Goal: Task Accomplishment & Management: Use online tool/utility

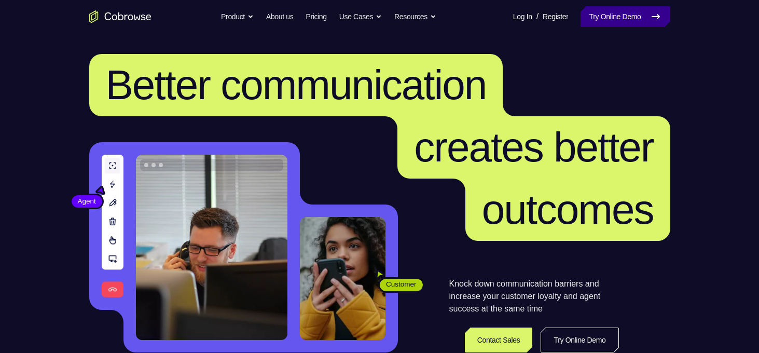
click at [606, 18] on link "Try Online Demo" at bounding box center [624, 16] width 89 height 21
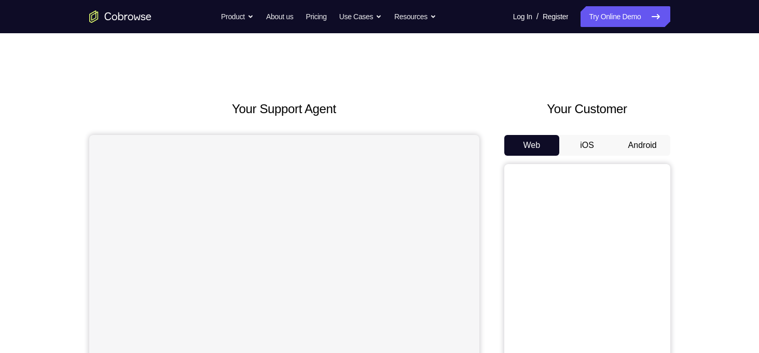
click at [638, 148] on button "Android" at bounding box center [643, 145] width 56 height 21
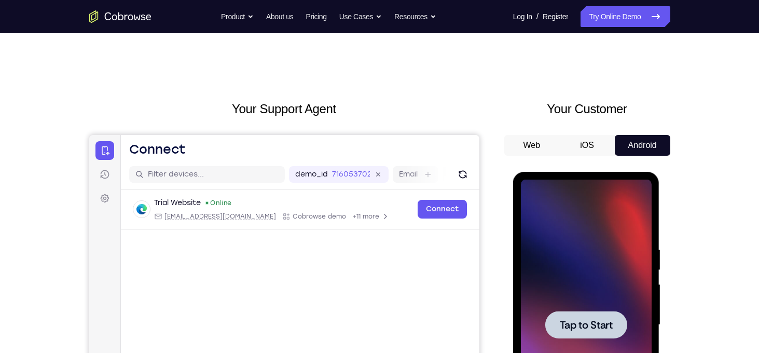
click at [611, 314] on div at bounding box center [586, 324] width 82 height 27
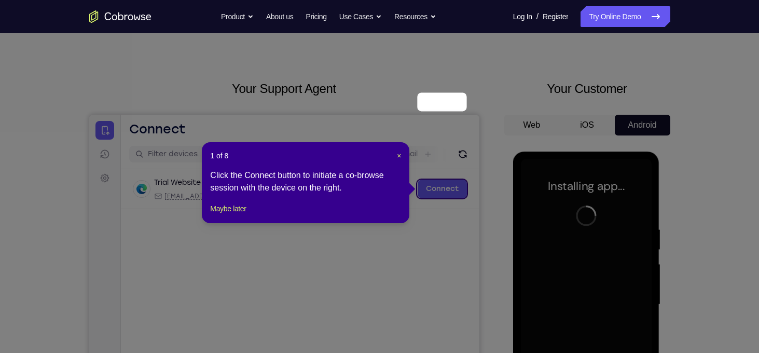
scroll to position [18, 0]
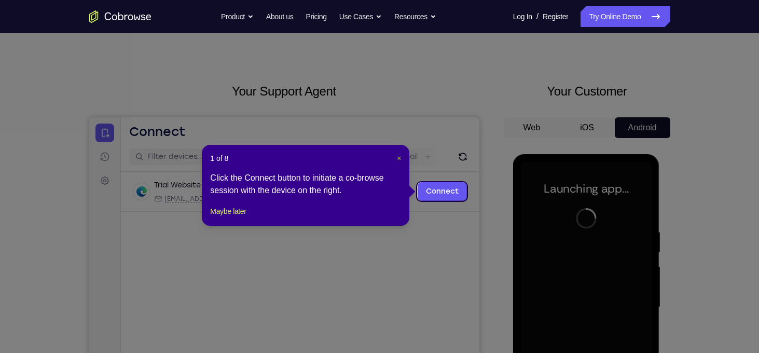
click at [398, 157] on span "×" at bounding box center [399, 158] width 4 height 8
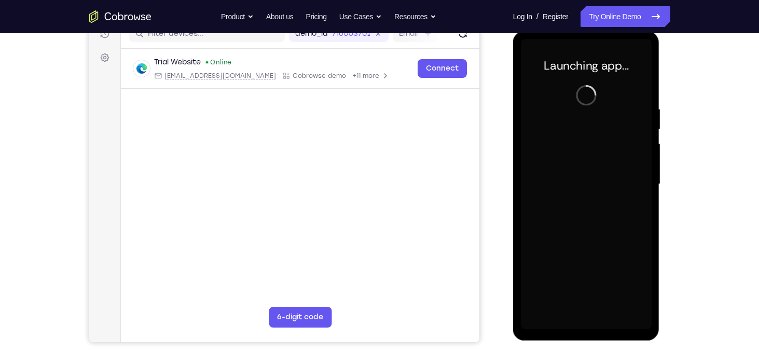
scroll to position [141, 0]
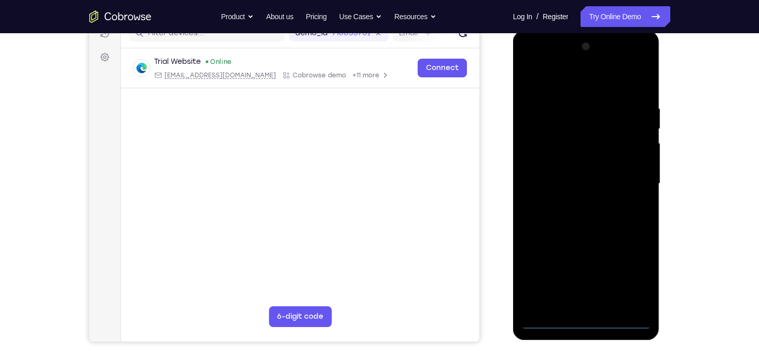
click at [588, 326] on div at bounding box center [586, 183] width 131 height 290
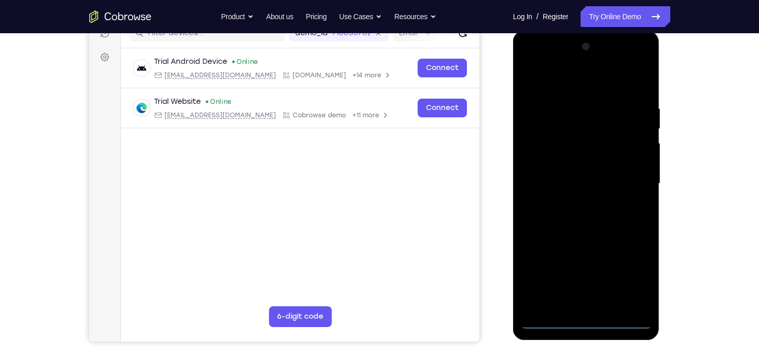
click at [629, 285] on div at bounding box center [586, 183] width 131 height 290
click at [549, 75] on div at bounding box center [586, 183] width 131 height 290
click at [625, 178] on div at bounding box center [586, 183] width 131 height 290
click at [577, 307] on div at bounding box center [586, 183] width 131 height 290
click at [582, 178] on div at bounding box center [586, 183] width 131 height 290
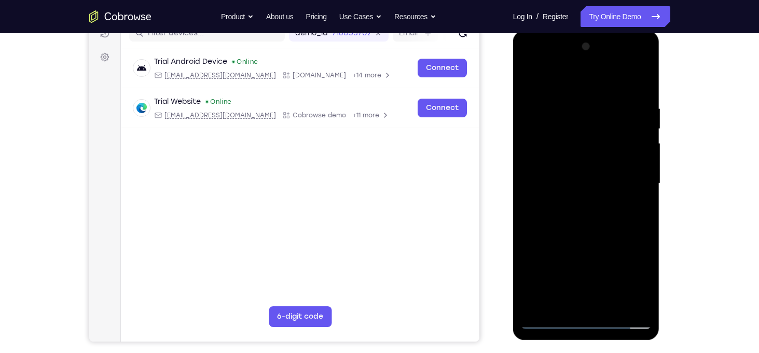
click at [582, 165] on div at bounding box center [586, 183] width 131 height 290
click at [592, 189] on div at bounding box center [586, 183] width 131 height 290
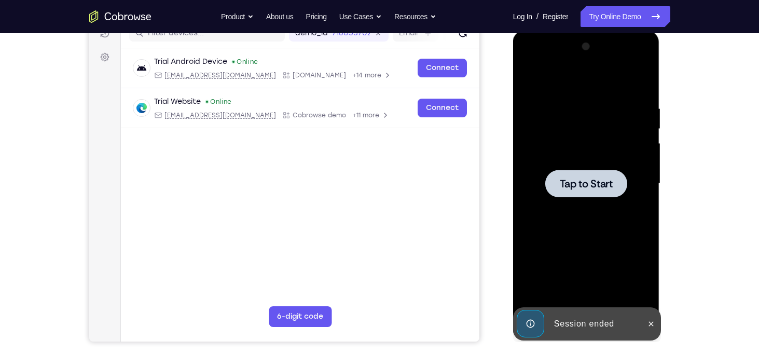
click at [598, 176] on div at bounding box center [586, 183] width 82 height 27
click at [650, 321] on icon at bounding box center [651, 324] width 8 height 8
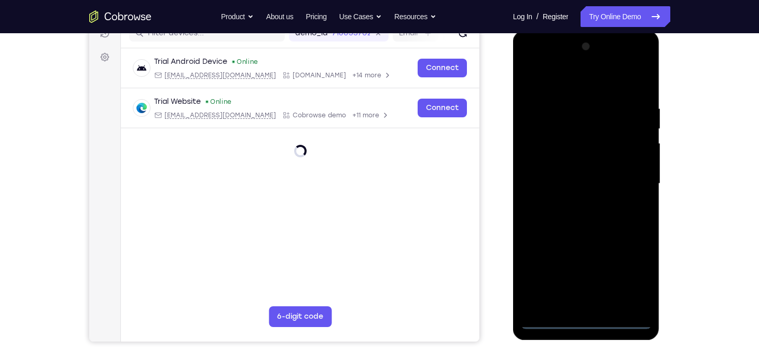
click at [584, 322] on div at bounding box center [586, 183] width 131 height 290
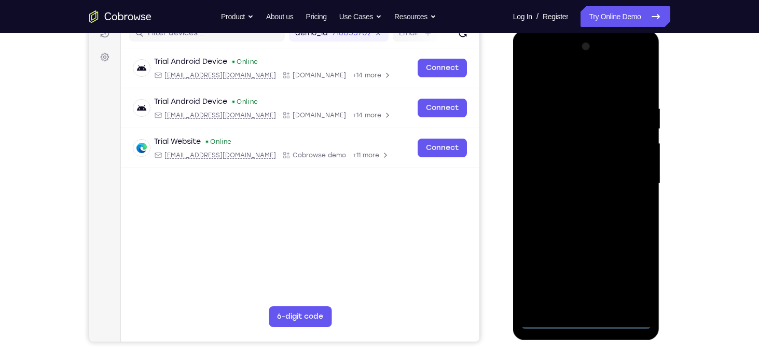
click at [628, 279] on div at bounding box center [586, 183] width 131 height 290
click at [558, 86] on div at bounding box center [586, 183] width 131 height 290
click at [635, 186] on div at bounding box center [586, 183] width 131 height 290
click at [572, 307] on div at bounding box center [586, 183] width 131 height 290
click at [570, 176] on div at bounding box center [586, 183] width 131 height 290
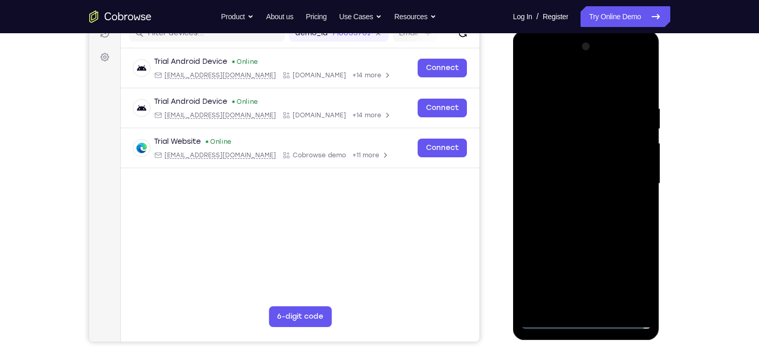
click at [571, 165] on div at bounding box center [586, 183] width 131 height 290
click at [584, 185] on div at bounding box center [586, 183] width 131 height 290
click at [592, 226] on div at bounding box center [586, 183] width 131 height 290
click at [613, 302] on div at bounding box center [586, 183] width 131 height 290
click at [597, 239] on div at bounding box center [586, 183] width 131 height 290
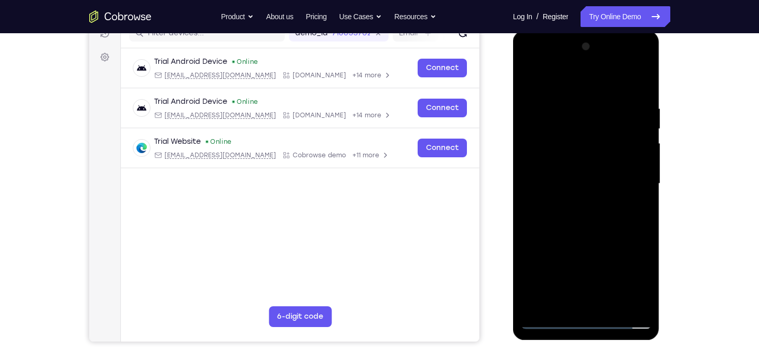
drag, startPoint x: 560, startPoint y: 288, endPoint x: 546, endPoint y: 214, distance: 75.0
click at [546, 214] on div at bounding box center [586, 183] width 131 height 290
click at [555, 250] on div at bounding box center [586, 183] width 131 height 290
drag, startPoint x: 564, startPoint y: 91, endPoint x: 549, endPoint y: 20, distance: 72.6
click at [549, 31] on html "Online web based iOS Simulators and Android Emulators. Run iPhone, iPad, Mobile…" at bounding box center [587, 186] width 148 height 311
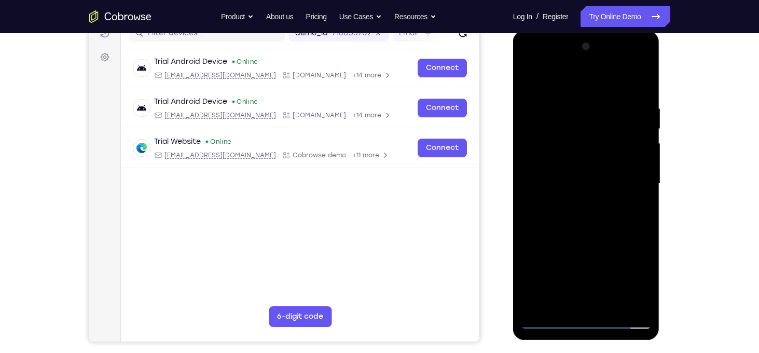
click at [557, 84] on div at bounding box center [586, 183] width 131 height 290
click at [534, 80] on div at bounding box center [586, 183] width 131 height 290
click at [536, 80] on div at bounding box center [586, 183] width 131 height 290
click at [644, 80] on div at bounding box center [586, 183] width 131 height 290
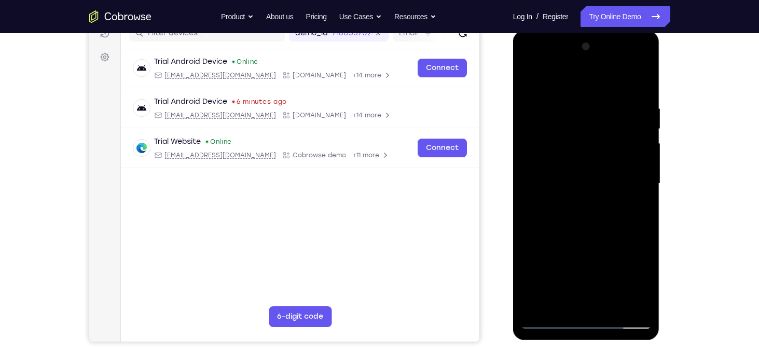
click at [563, 130] on div at bounding box center [586, 183] width 131 height 290
click at [527, 77] on div at bounding box center [586, 183] width 131 height 290
